Goal: Find specific page/section: Find specific page/section

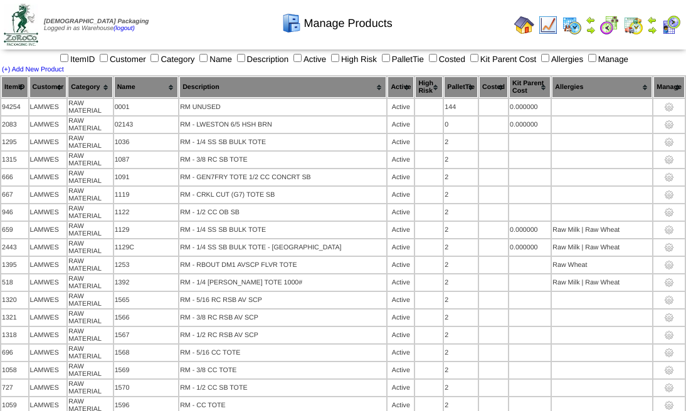
scroll to position [6606, 0]
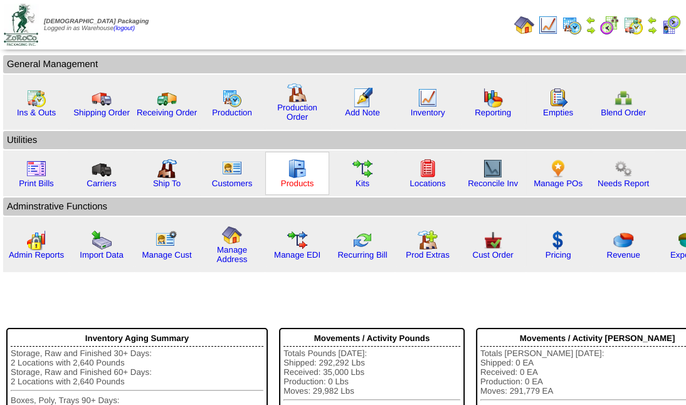
click at [300, 185] on link "Products" at bounding box center [297, 183] width 33 height 9
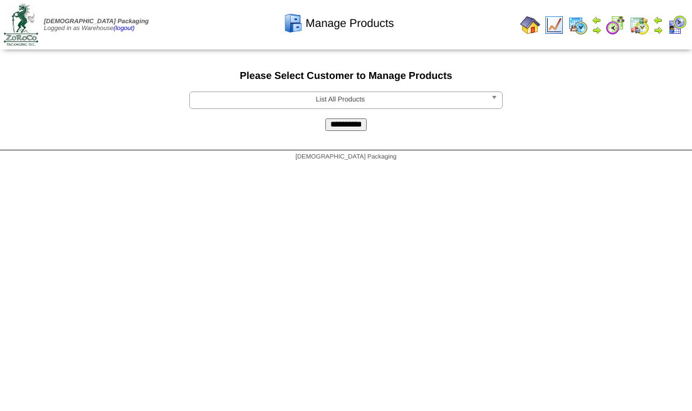
click at [493, 93] on b at bounding box center [496, 100] width 11 height 16
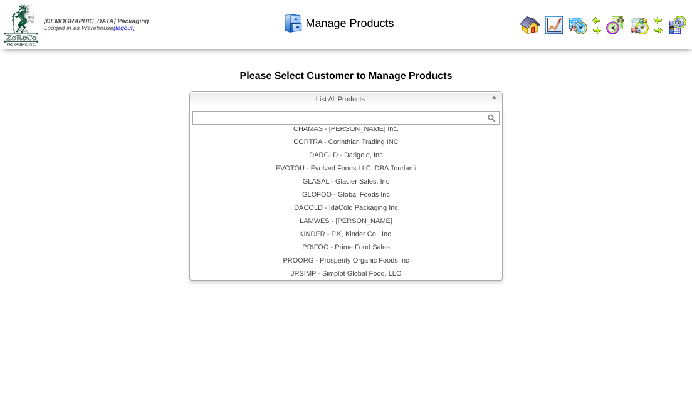
scroll to position [113, 0]
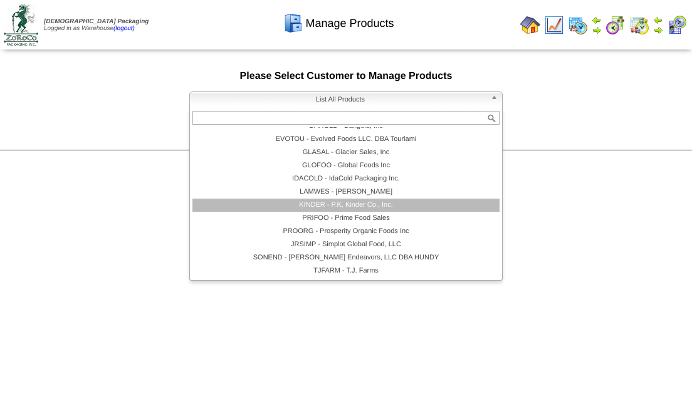
click at [359, 206] on li "KINDER - P.K, Kinder Co., Inc." at bounding box center [345, 205] width 307 height 13
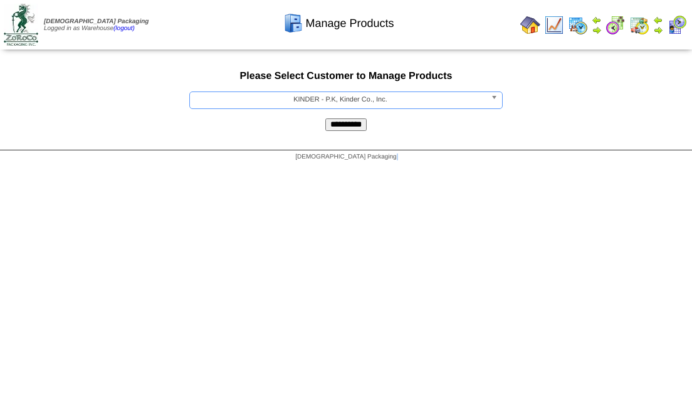
click at [359, 167] on html "Zoroco Packaging Logged in as Warehouse (logout) Print All" at bounding box center [346, 83] width 692 height 167
click at [343, 122] on input "**********" at bounding box center [345, 124] width 41 height 13
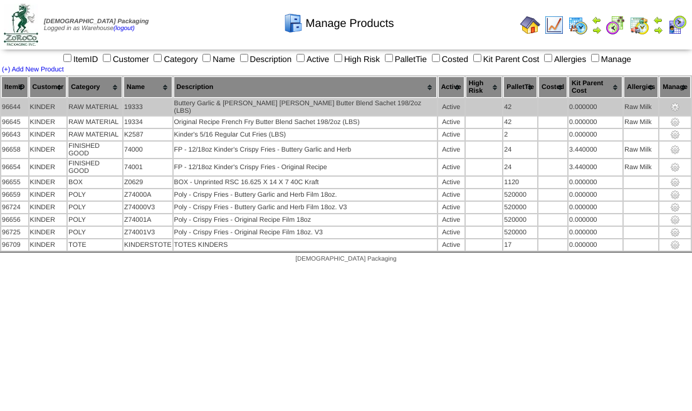
click at [172, 99] on td "19333" at bounding box center [148, 107] width 49 height 16
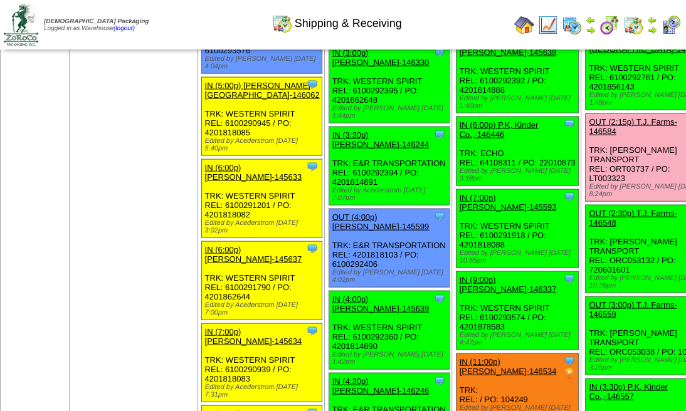
scroll to position [1797, 0]
